Goal: Task Accomplishment & Management: Manage account settings

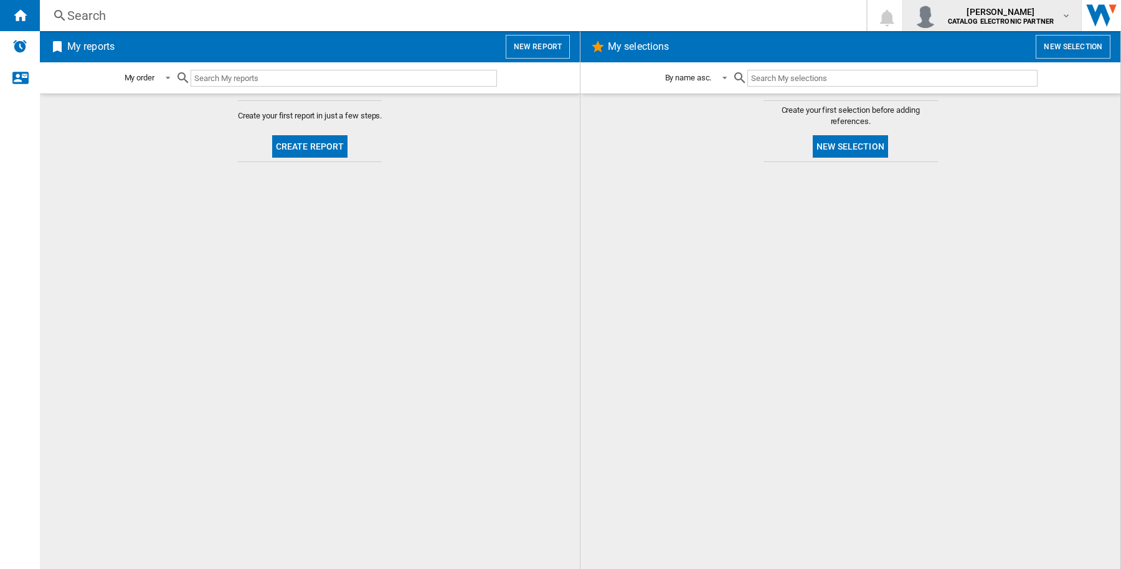
click at [1038, 10] on span "[PERSON_NAME]" at bounding box center [1001, 12] width 107 height 12
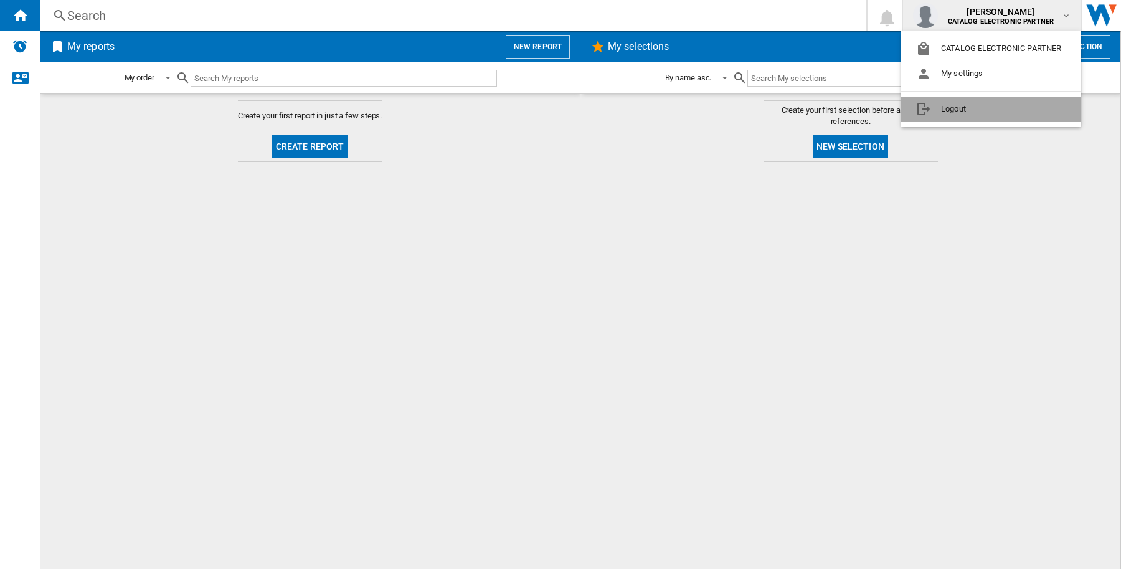
click at [1007, 97] on button "Logout" at bounding box center [991, 109] width 180 height 25
